Goal: Task Accomplishment & Management: Use online tool/utility

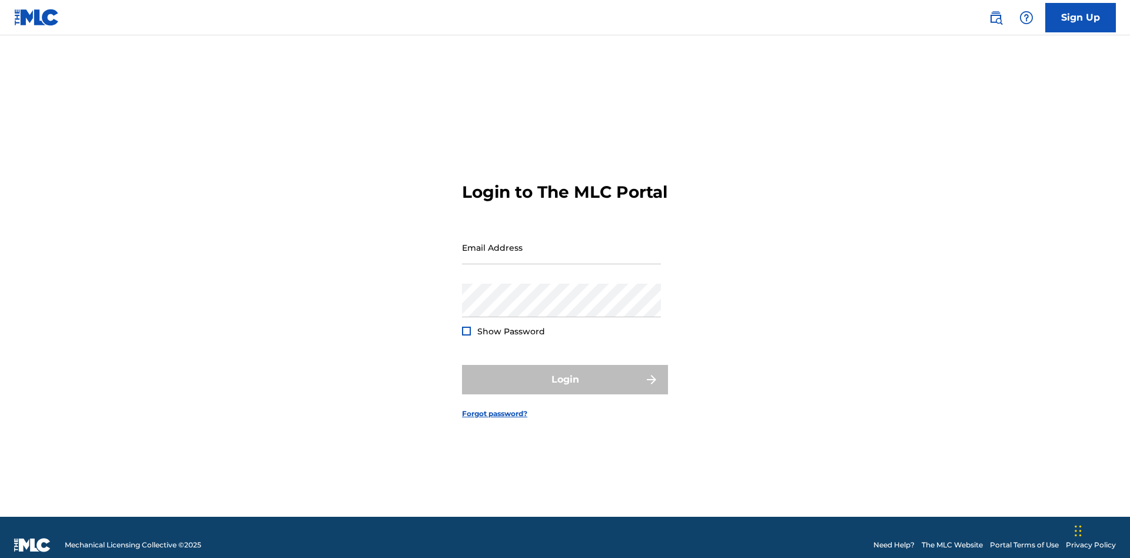
scroll to position [15, 0]
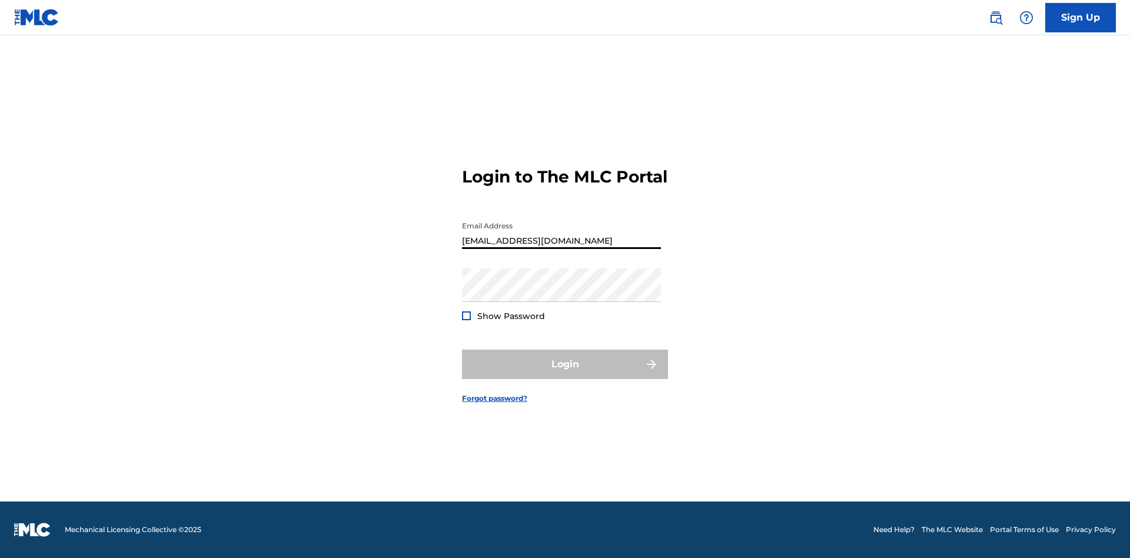
type input "[EMAIL_ADDRESS][DOMAIN_NAME]"
click at [565, 374] on button "Login" at bounding box center [565, 363] width 206 height 29
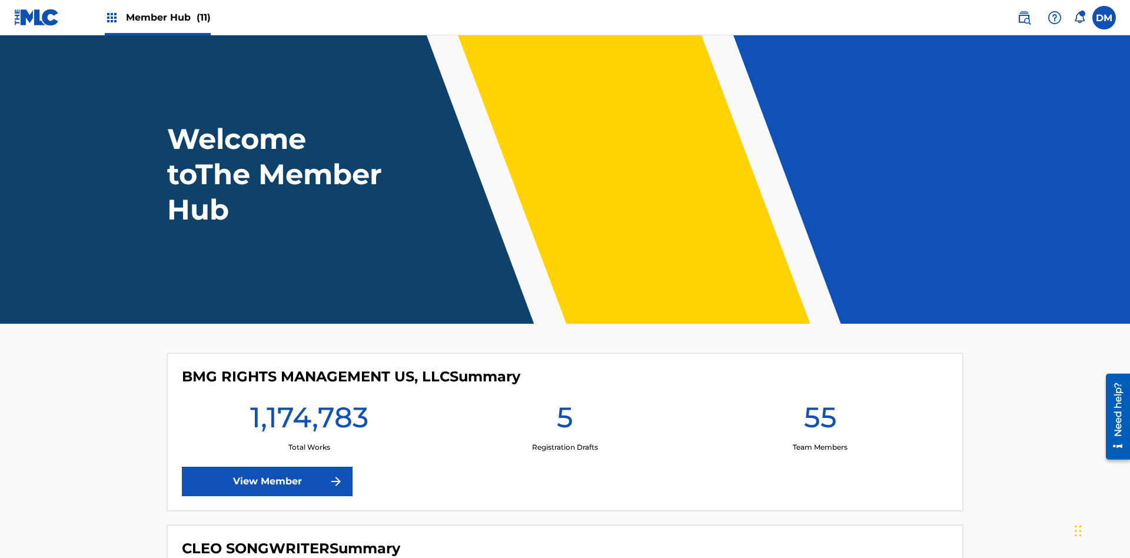
scroll to position [51, 0]
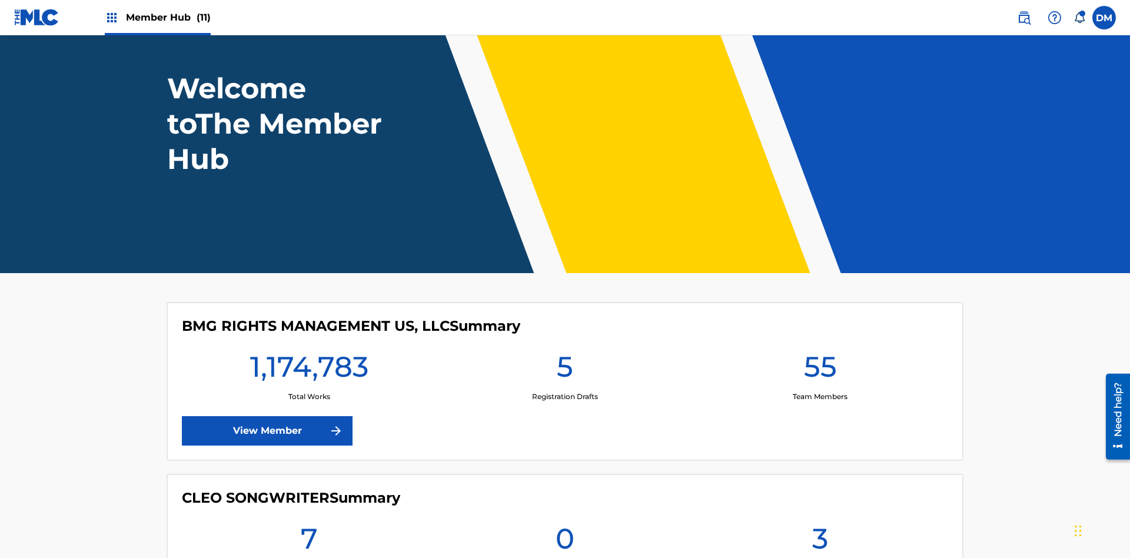
click at [168, 17] on span "Member Hub (11)" at bounding box center [168, 18] width 85 height 14
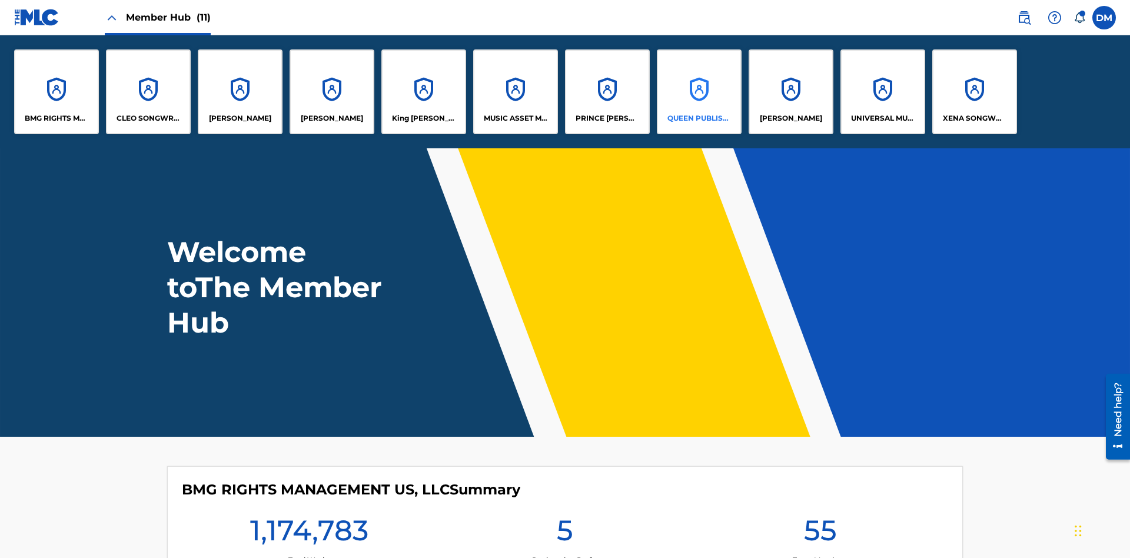
click at [698, 118] on p "QUEEN PUBLISHA" at bounding box center [699, 118] width 64 height 11
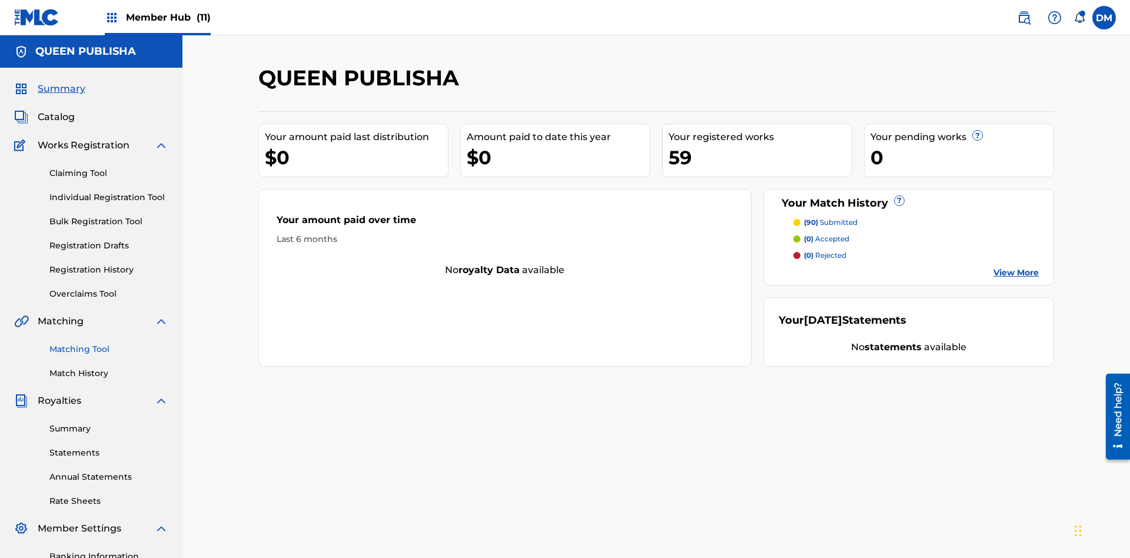
click at [109, 343] on link "Matching Tool" at bounding box center [108, 349] width 119 height 12
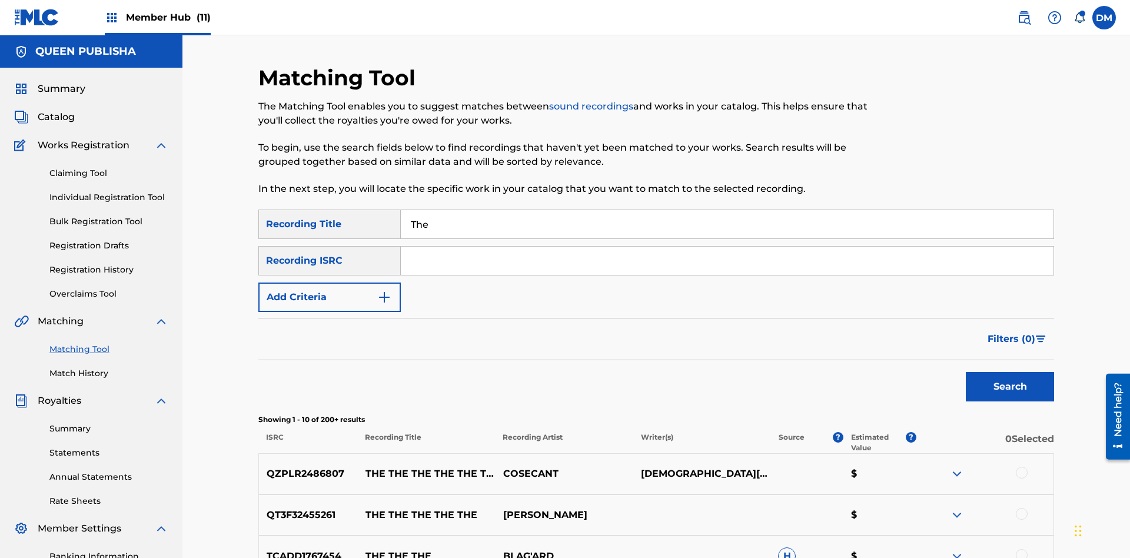
click at [727, 210] on input "The" at bounding box center [727, 224] width 652 height 28
click at [727, 247] on input "Search Form" at bounding box center [727, 261] width 652 height 28
type input "QZPLR2486807"
click at [1010, 372] on button "Search" at bounding box center [1009, 386] width 88 height 29
click at [727, 247] on input "QZPLR2486807" at bounding box center [727, 261] width 652 height 28
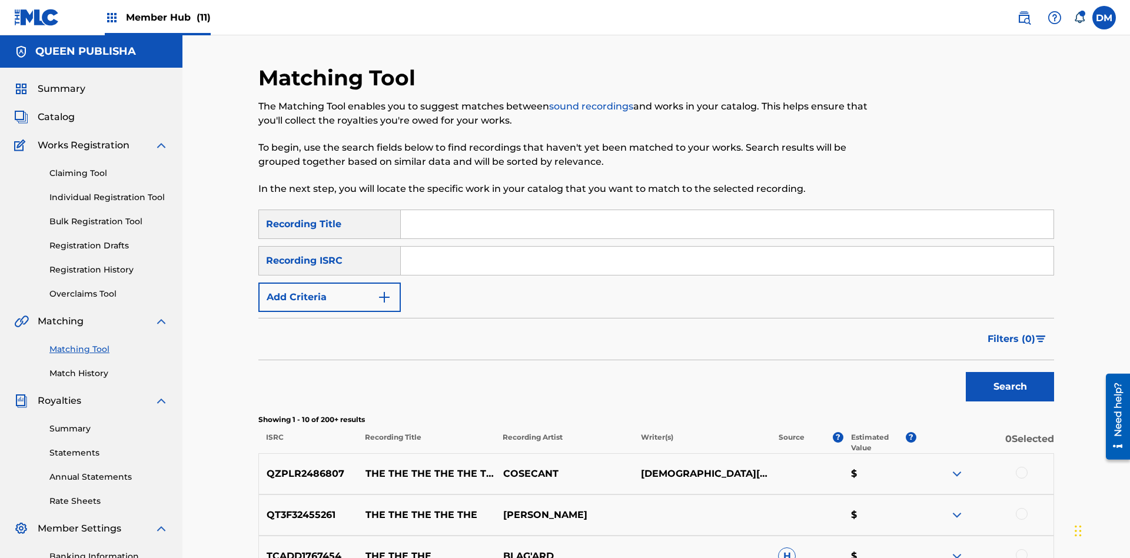
click at [727, 210] on input "Search Form" at bounding box center [727, 224] width 652 height 28
type input "THE THE THE THE THE THE THE THE"
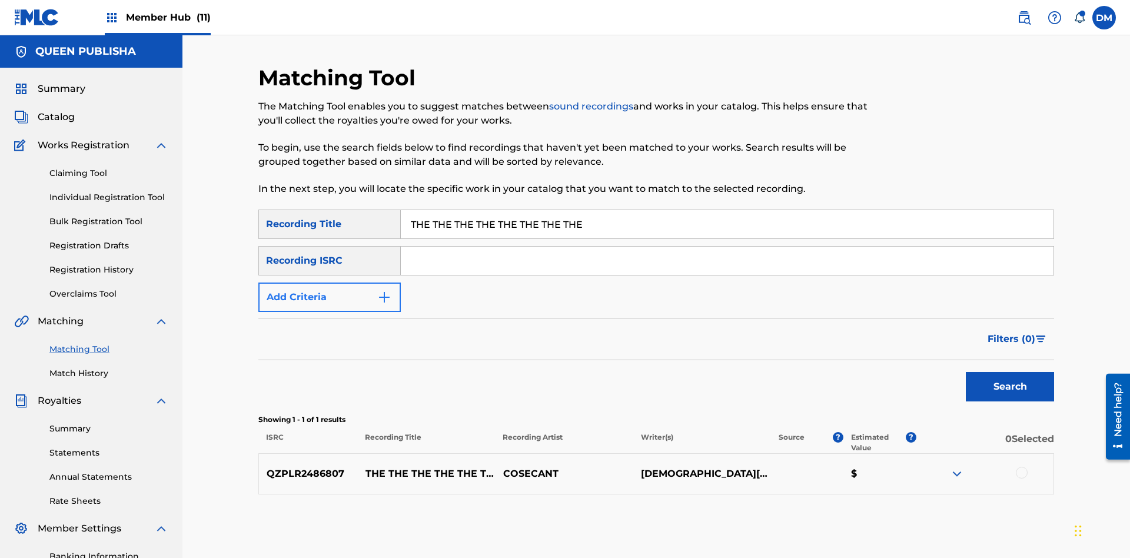
type input "THE THE THE THE THE THE THE THE"
click at [329, 282] on button "Add Criteria" at bounding box center [329, 296] width 142 height 29
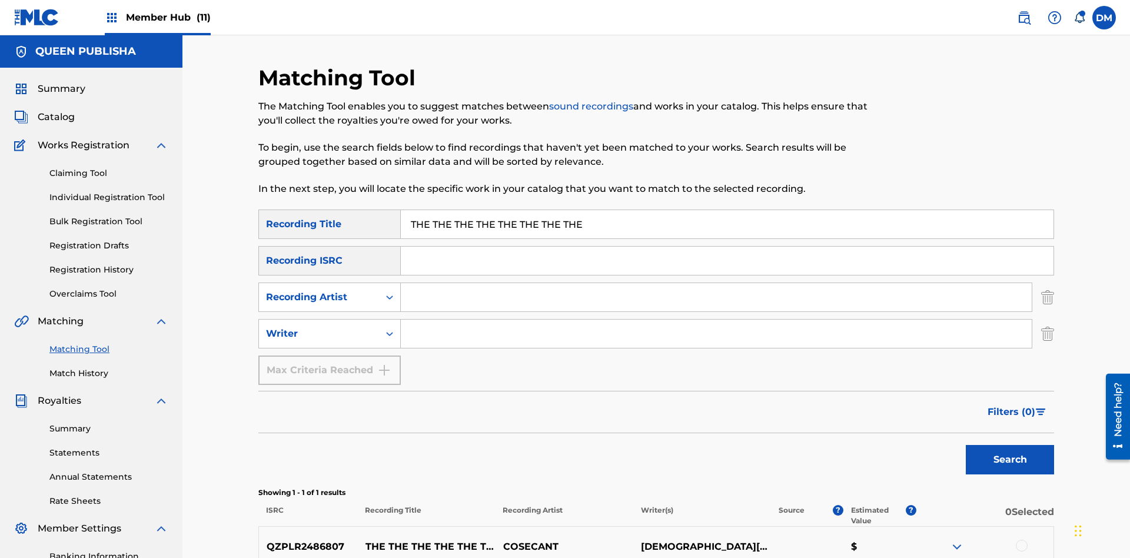
click at [716, 283] on input "Search Form" at bounding box center [716, 297] width 631 height 28
type input "COSECANT"
click at [716, 319] on input "Search Form" at bounding box center [716, 333] width 631 height 28
type input "[DEMOGRAPHIC_DATA][PERSON_NAME]"
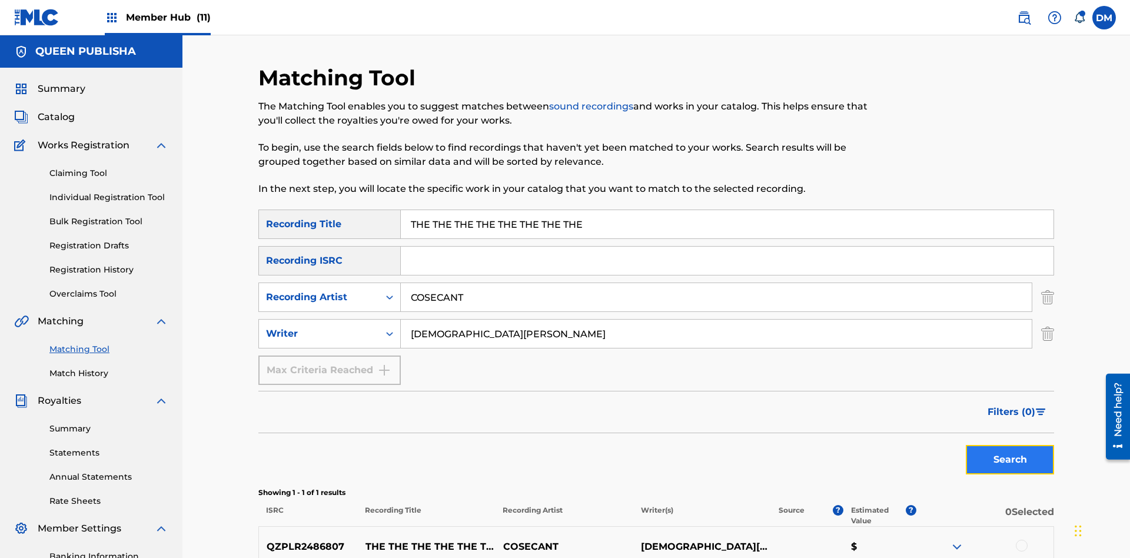
click at [1010, 445] on button "Search" at bounding box center [1009, 459] width 88 height 29
click at [727, 210] on input "THE THE THE THE THE THE THE THE" at bounding box center [727, 224] width 652 height 28
click at [716, 283] on input "COSECANT" at bounding box center [716, 297] width 631 height 28
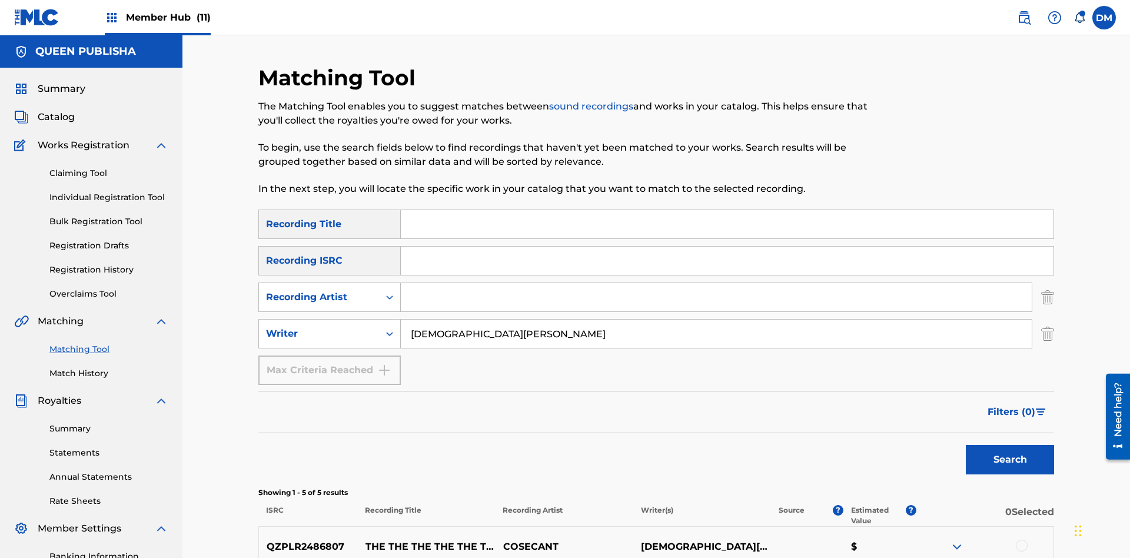
click at [716, 319] on input "[DEMOGRAPHIC_DATA][PERSON_NAME]" at bounding box center [716, 333] width 631 height 28
click at [727, 210] on input "Search Form" at bounding box center [727, 224] width 652 height 28
type input "THE THE THE THE THE THE THE THE"
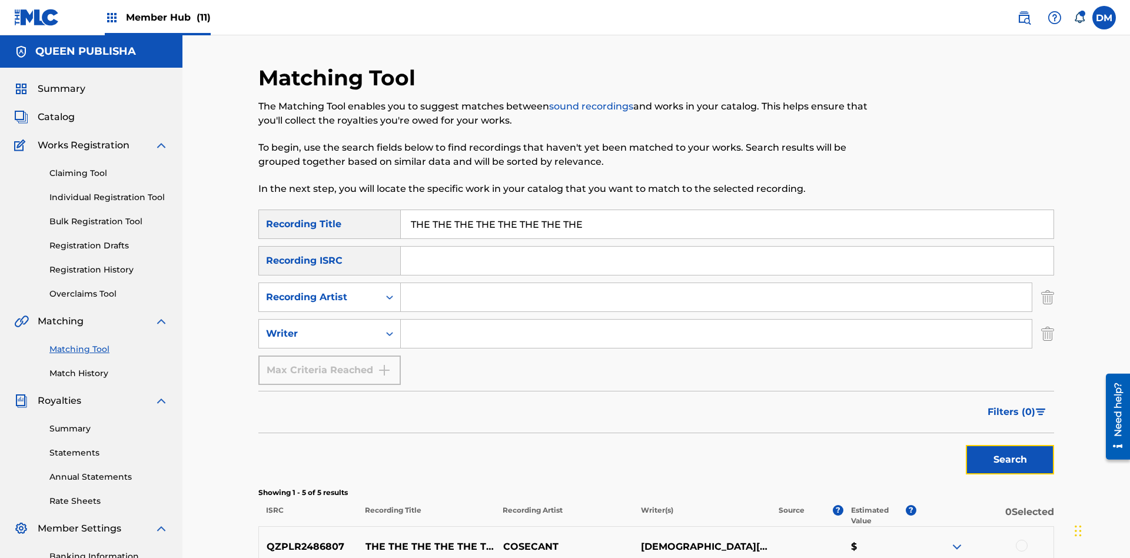
click at [1010, 445] on button "Search" at bounding box center [1009, 459] width 88 height 29
click at [727, 210] on input "THE THE THE THE THE THE THE THE" at bounding box center [727, 224] width 652 height 28
click at [716, 283] on input "Search Form" at bounding box center [716, 297] width 631 height 28
type input "COSECANT"
click at [1010, 445] on button "Search" at bounding box center [1009, 459] width 88 height 29
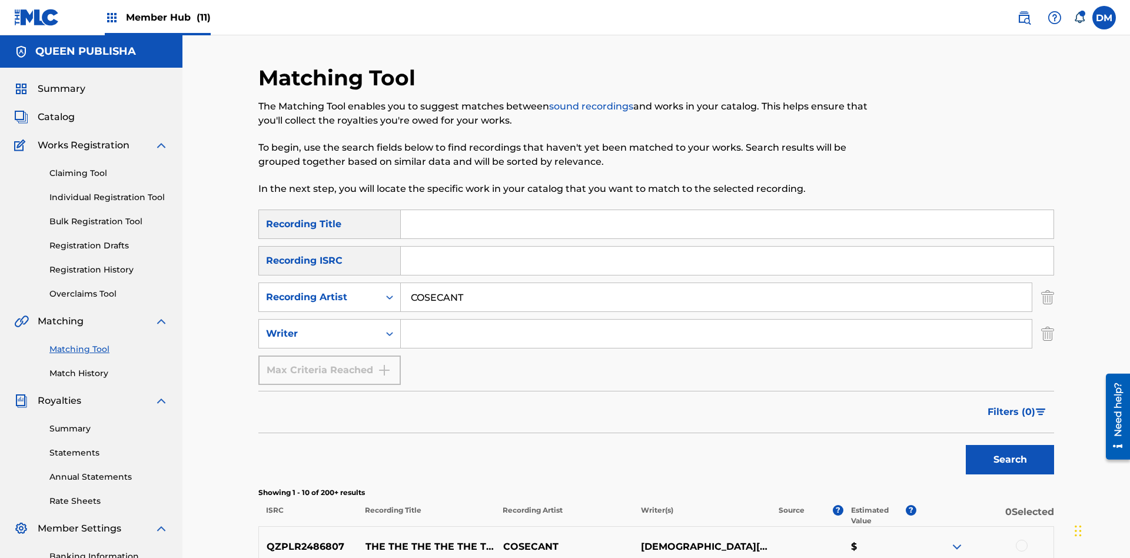
click at [716, 283] on input "COSECANT" at bounding box center [716, 297] width 631 height 28
click at [716, 319] on input "Search Form" at bounding box center [716, 333] width 631 height 28
click at [1010, 445] on button "Search" at bounding box center [1009, 459] width 88 height 29
click at [716, 319] on input "[DEMOGRAPHIC_DATA][PERSON_NAME]" at bounding box center [716, 333] width 631 height 28
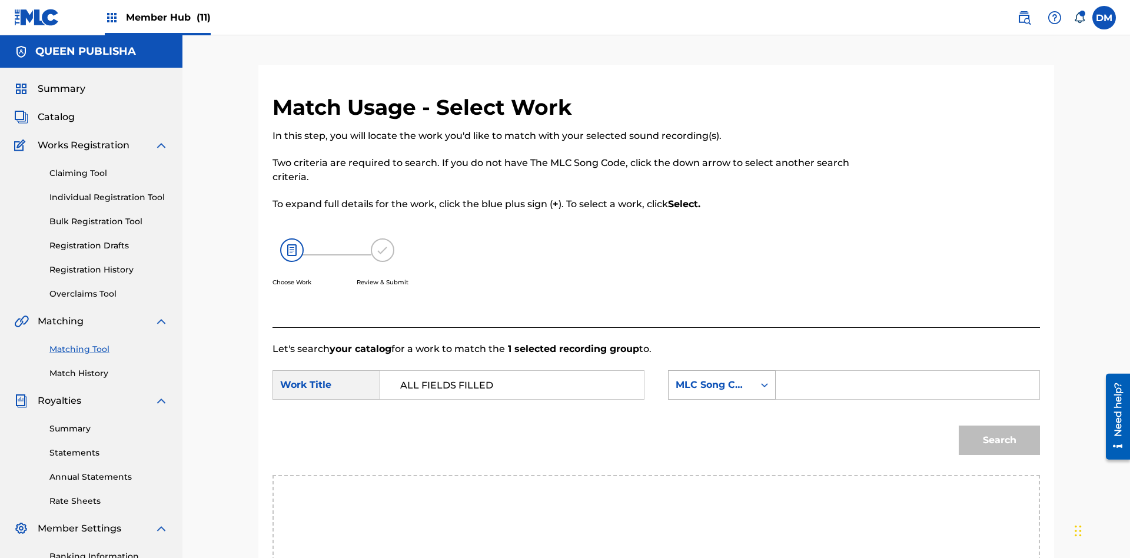
type input "ALL FIELDS FILLED"
click at [721, 378] on div "MLC Song Code" at bounding box center [710, 385] width 71 height 14
click at [999, 425] on button "Search" at bounding box center [998, 439] width 81 height 29
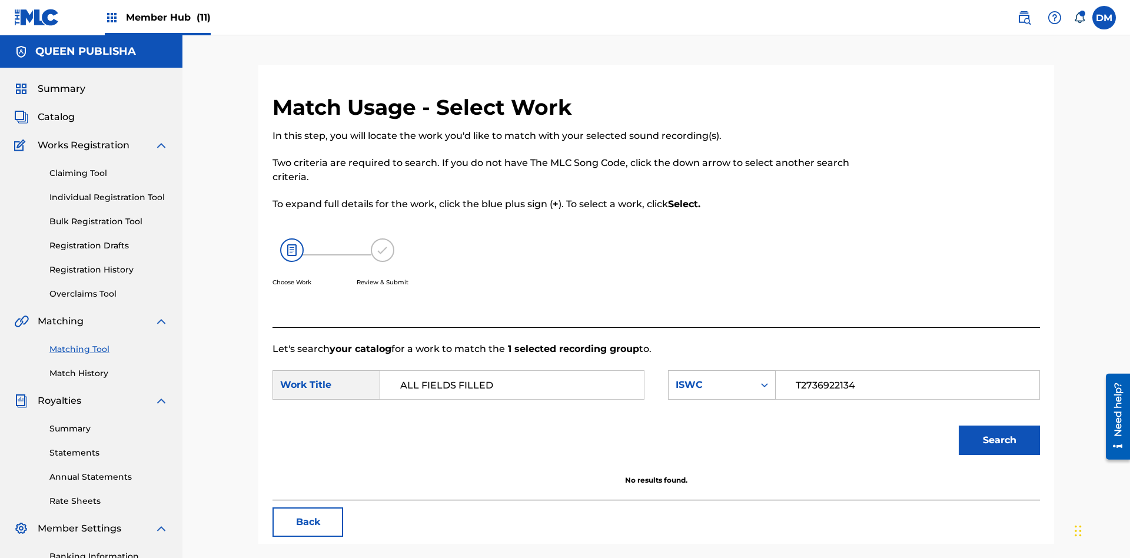
click at [907, 371] on input "T2736922134" at bounding box center [907, 385] width 244 height 28
click at [721, 378] on div "ISWC" at bounding box center [710, 385] width 71 height 14
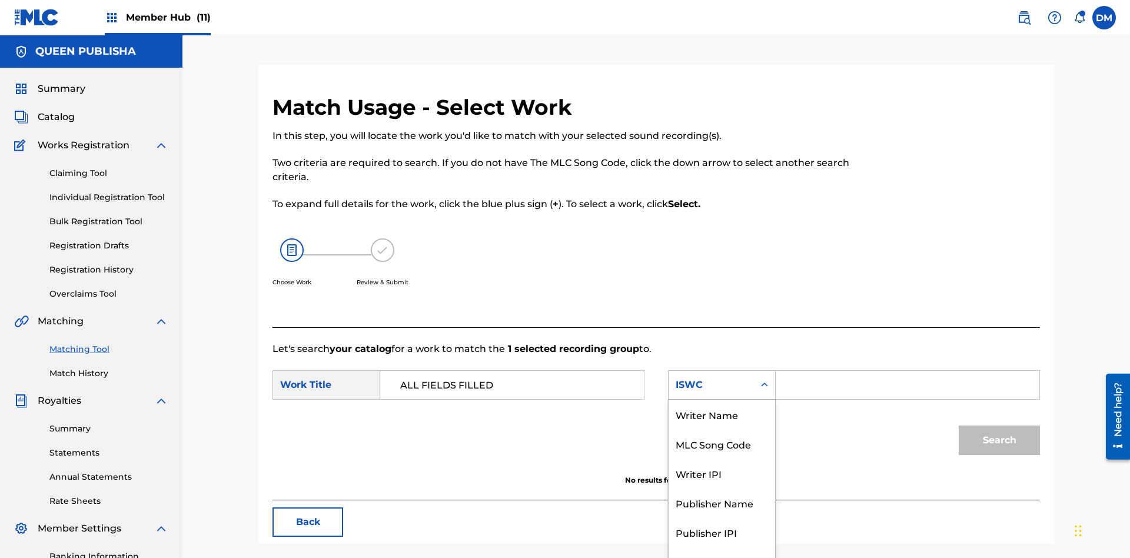
click at [721, 429] on div "MLC Song Code" at bounding box center [721, 443] width 106 height 29
click at [999, 425] on button "Search" at bounding box center [998, 439] width 81 height 29
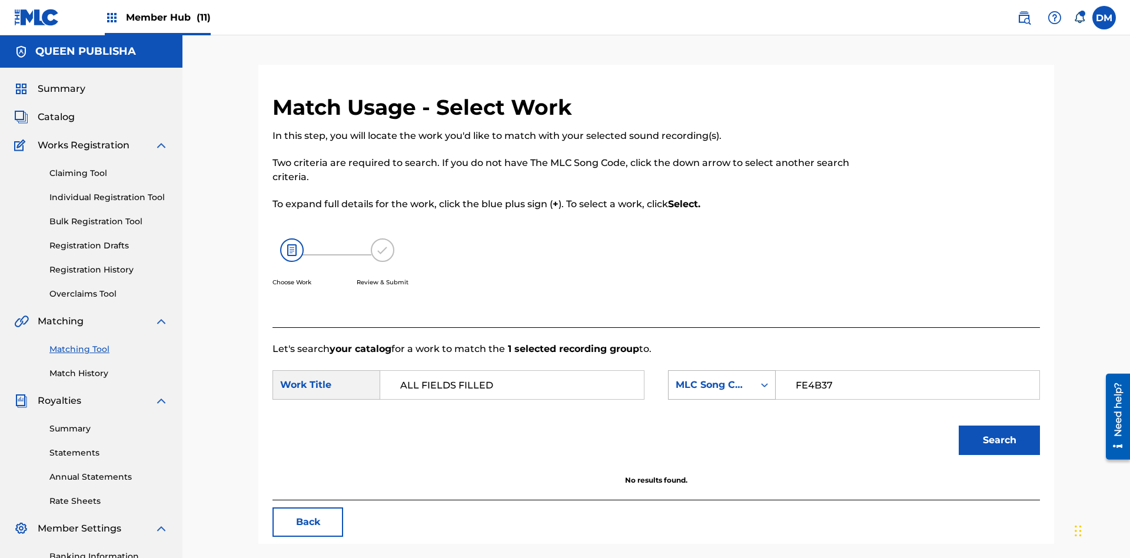
click at [907, 371] on input "FE4B37" at bounding box center [907, 385] width 244 height 28
click at [721, 378] on div "MLC Song Code" at bounding box center [710, 385] width 71 height 14
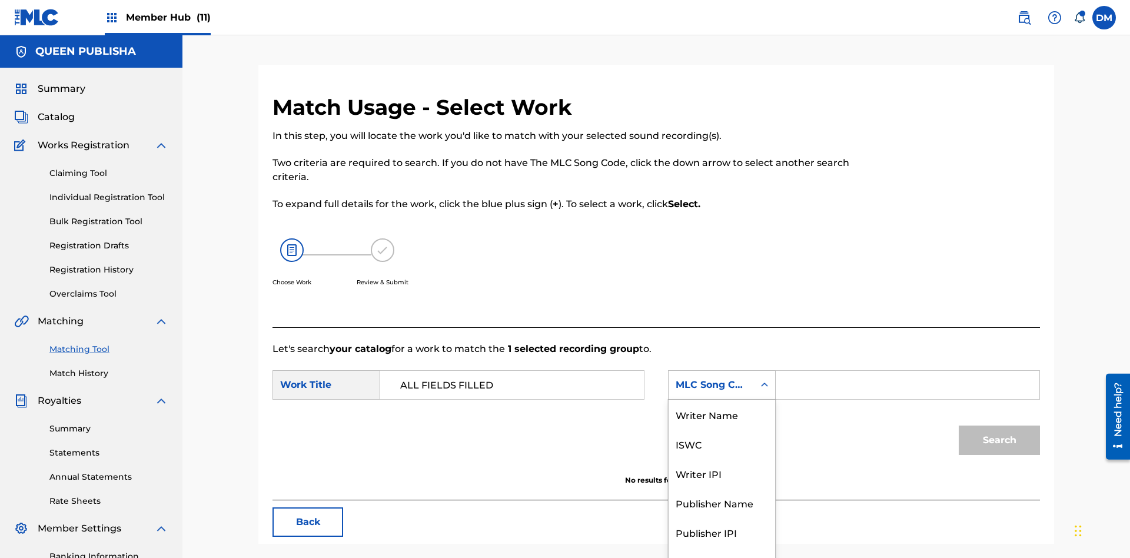
click at [721, 414] on div "Writer Name" at bounding box center [721, 413] width 106 height 29
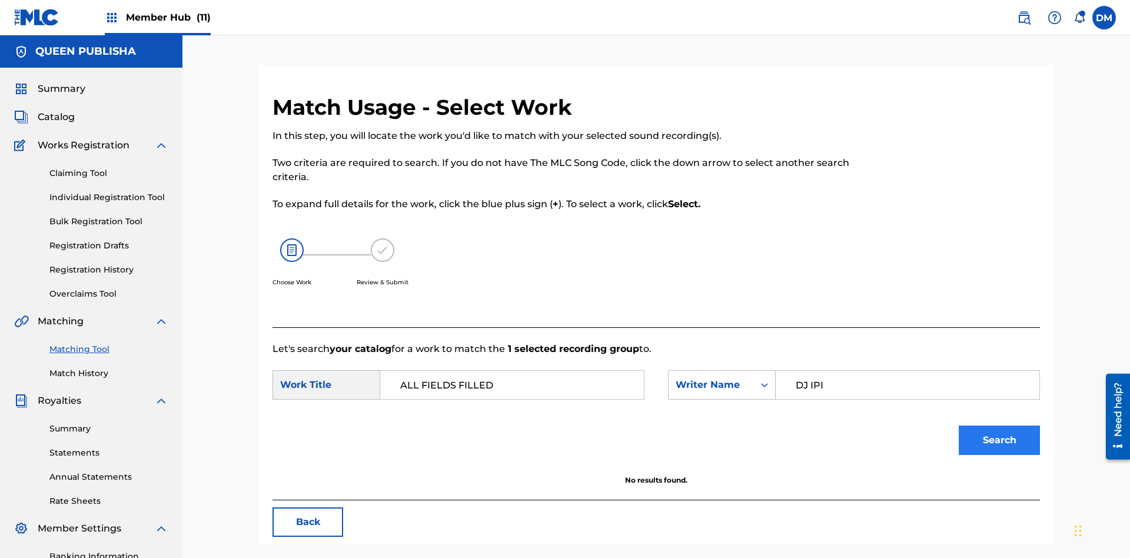
type input "DJ IPI"
click at [999, 425] on button "Search" at bounding box center [998, 439] width 81 height 29
click at [907, 371] on input "DJ IPI" at bounding box center [907, 385] width 244 height 28
click at [721, 378] on div "Writer Name" at bounding box center [710, 385] width 71 height 14
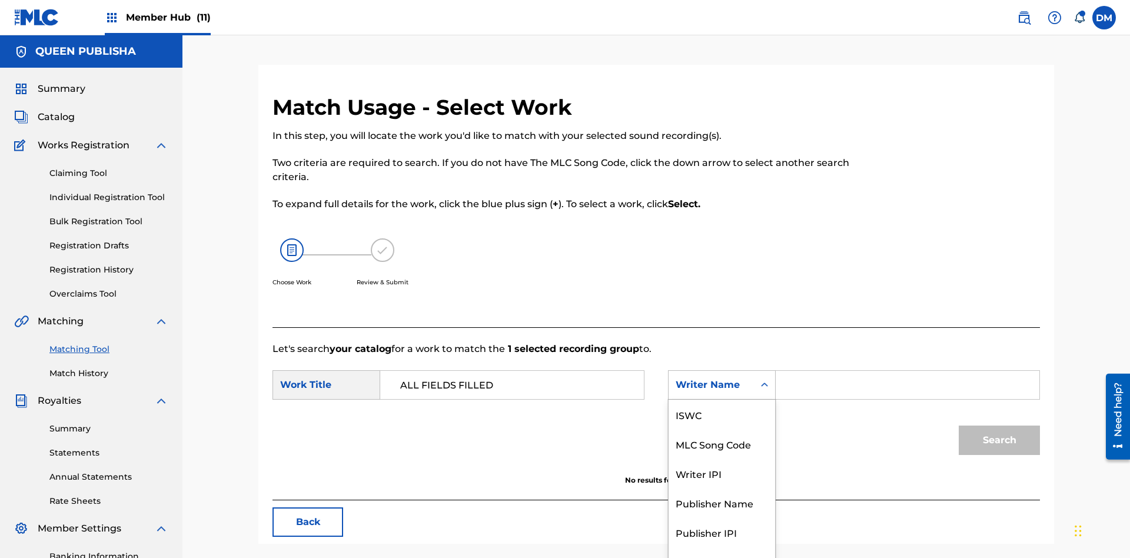
click at [721, 458] on div "Writer IPI" at bounding box center [721, 472] width 106 height 29
click at [999, 425] on button "Search" at bounding box center [998, 439] width 81 height 29
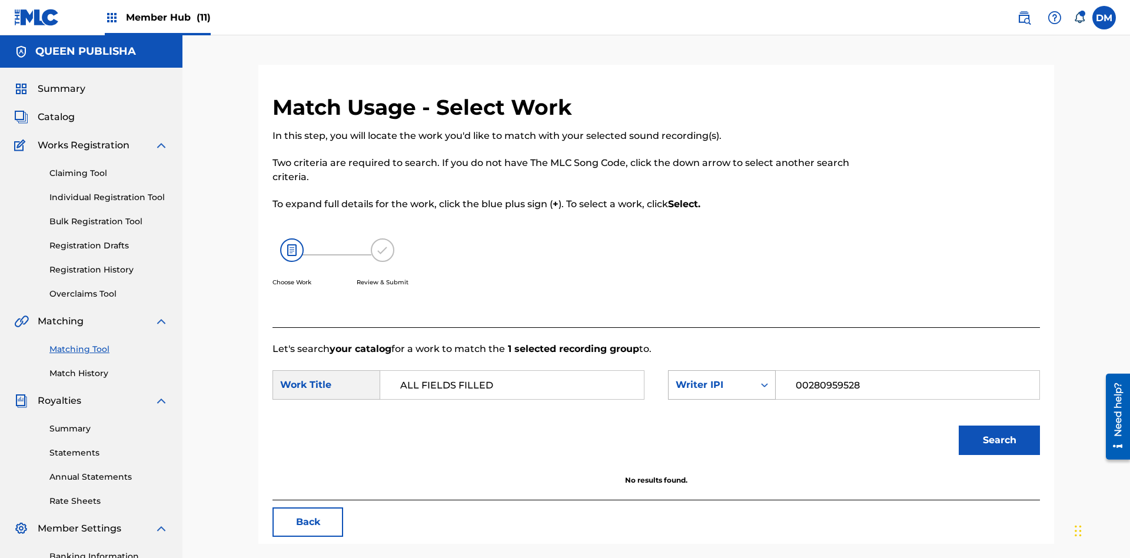
click at [907, 371] on input "00280959528" at bounding box center [907, 385] width 244 height 28
click at [721, 378] on div "Writer IPI" at bounding box center [710, 385] width 71 height 14
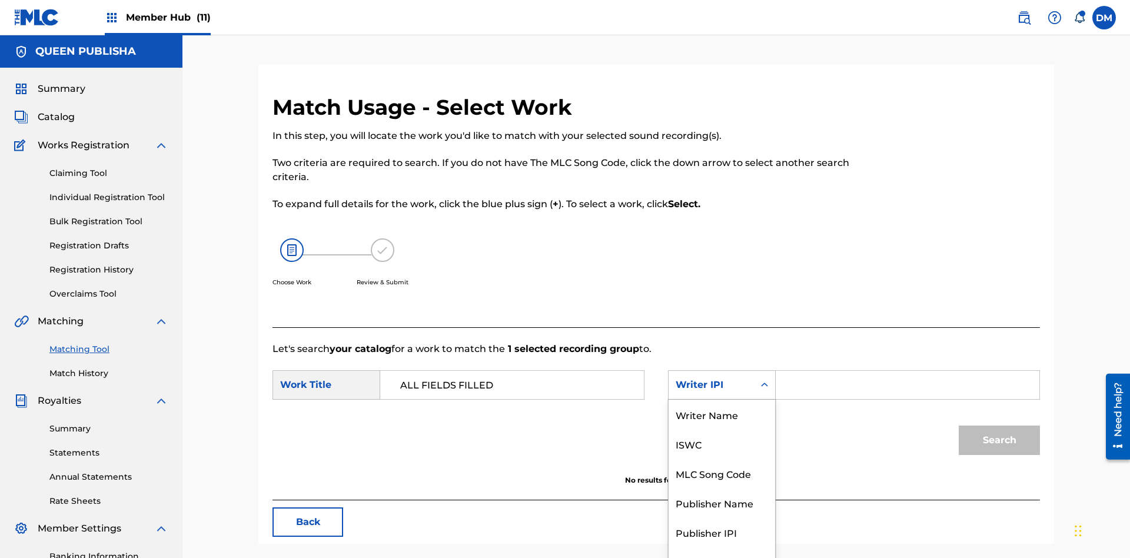
click at [721, 488] on div "Publisher Name" at bounding box center [721, 502] width 106 height 29
click at [999, 425] on button "Search" at bounding box center [998, 439] width 81 height 29
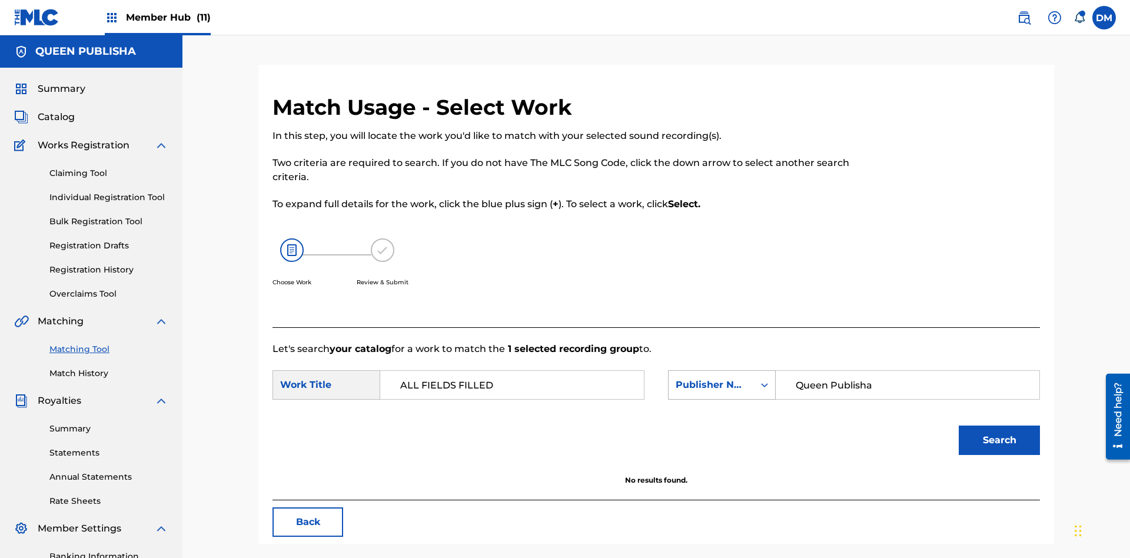
click at [907, 371] on input "Queen Publisha" at bounding box center [907, 385] width 244 height 28
click at [721, 378] on div "Publisher Name" at bounding box center [710, 385] width 71 height 14
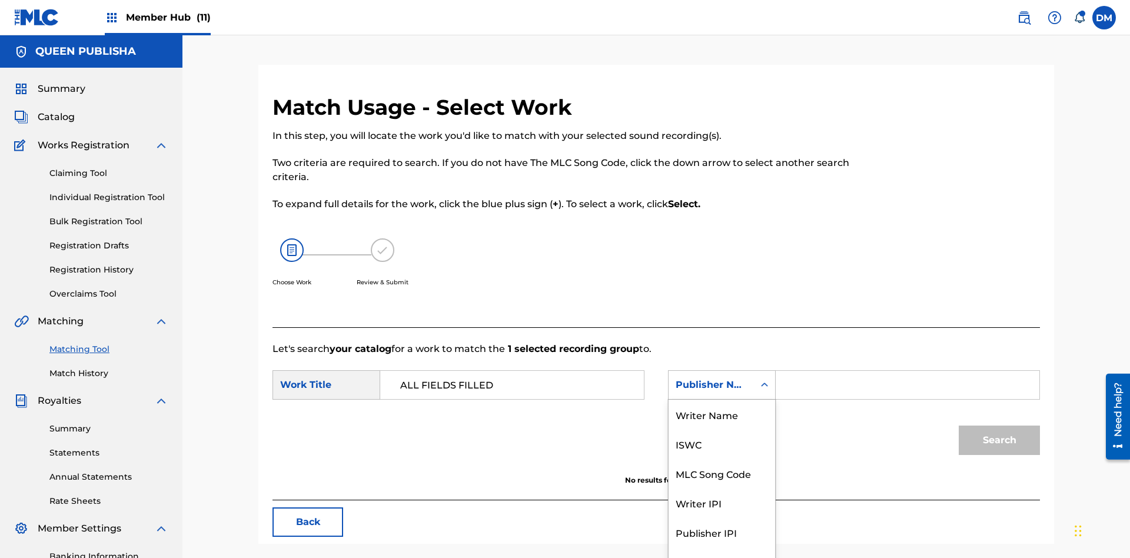
click at [721, 517] on div "Publisher IPI" at bounding box center [721, 531] width 106 height 29
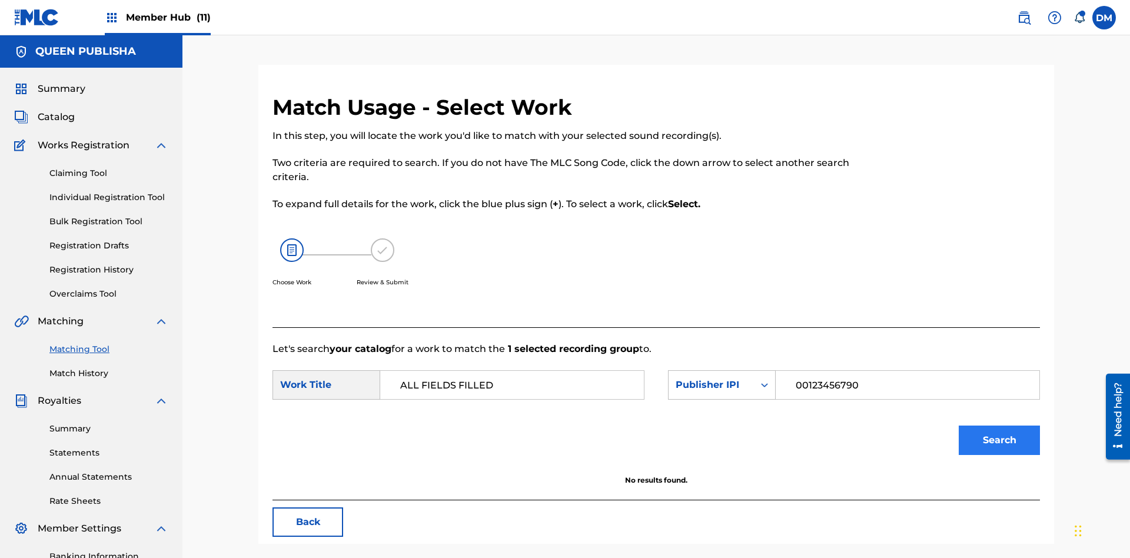
type input "00123456790"
click at [999, 425] on button "Search" at bounding box center [998, 439] width 81 height 29
click at [907, 371] on input "00123456790" at bounding box center [907, 385] width 244 height 28
click at [721, 378] on div "Publisher IPI" at bounding box center [710, 385] width 71 height 14
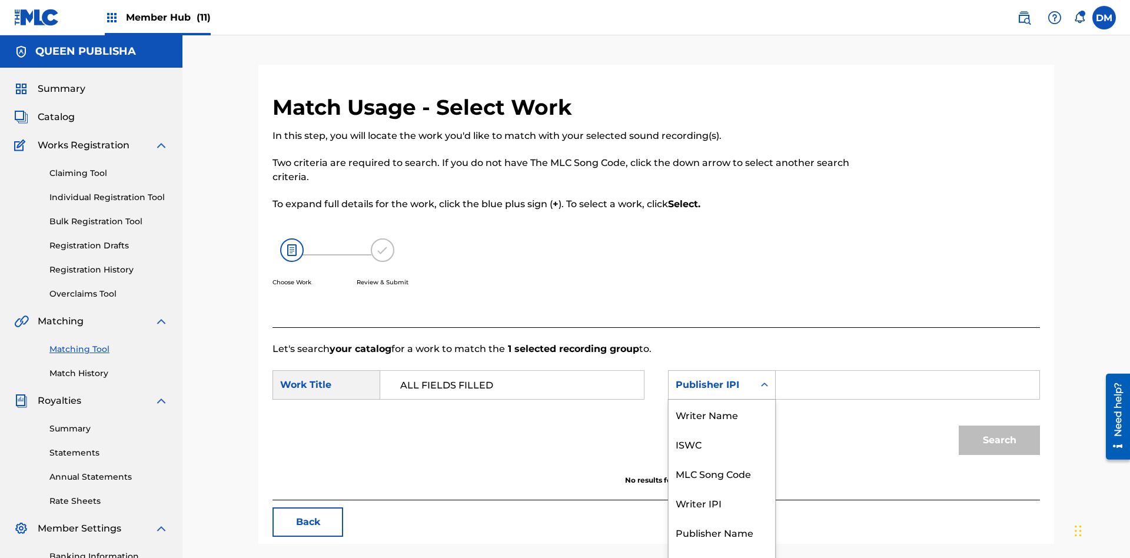
click at [721, 547] on div "MLC Publisher Number" at bounding box center [721, 569] width 106 height 44
type input "P077TM"
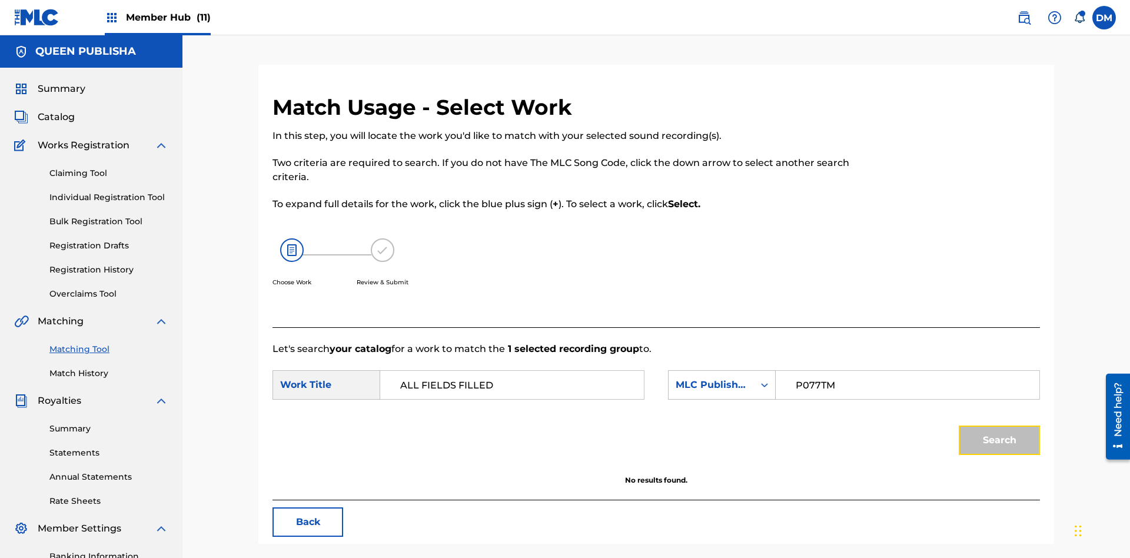
click at [999, 425] on button "Search" at bounding box center [998, 439] width 81 height 29
click at [907, 371] on input "P077TM" at bounding box center [907, 385] width 244 height 28
